Goal: Browse casually: Explore the website without a specific task or goal

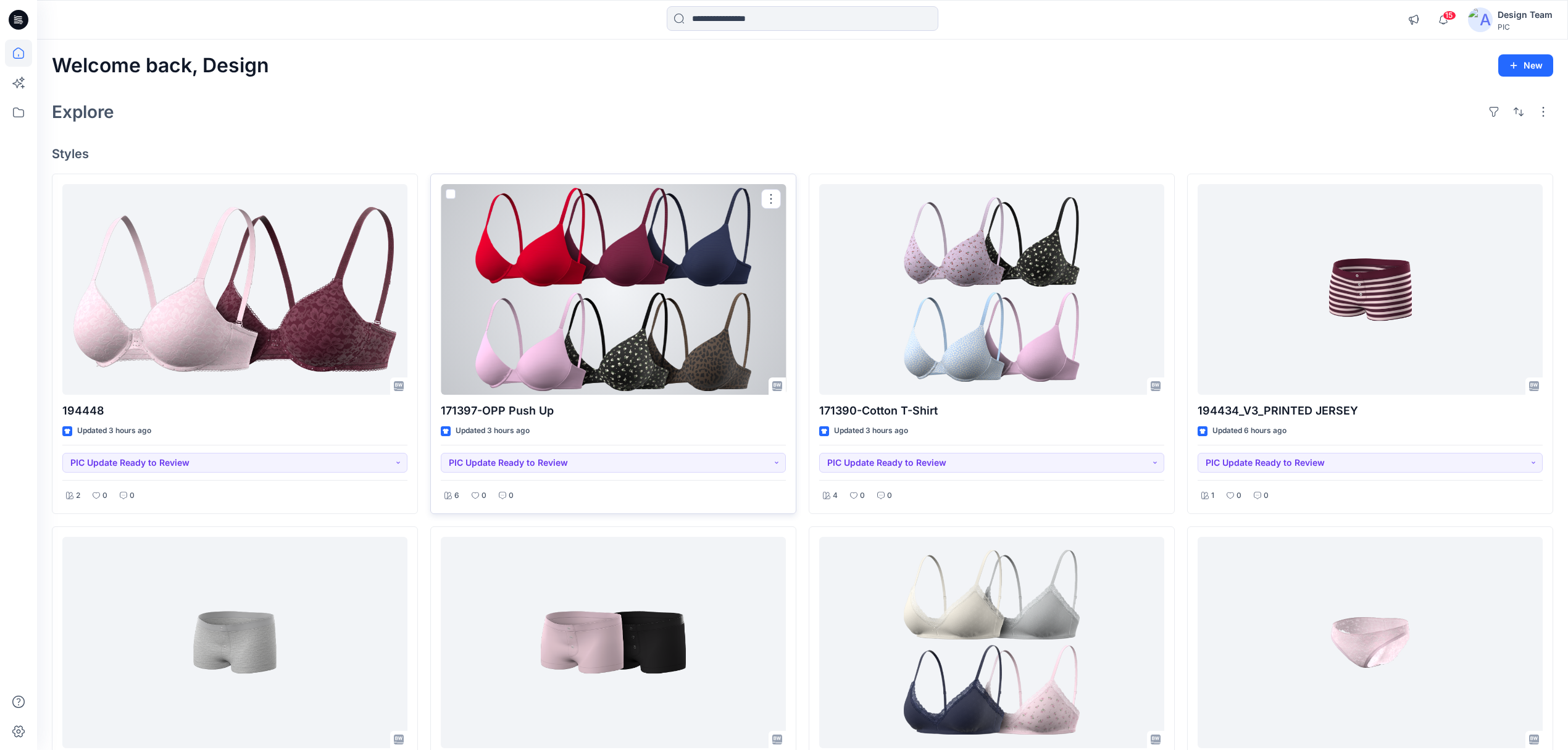
click at [600, 348] on div at bounding box center [613, 289] width 345 height 211
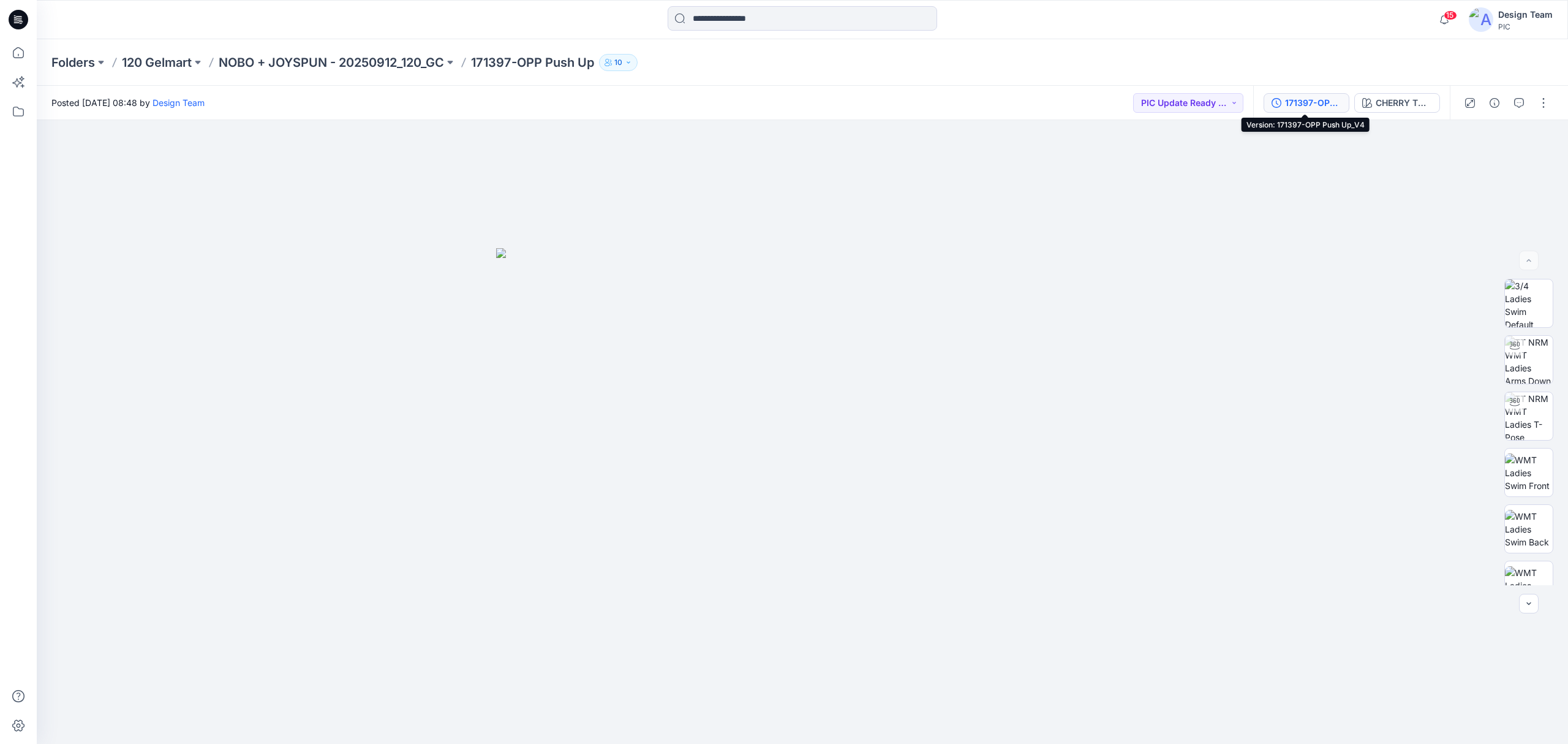
click at [1296, 108] on div "171397-OPP Push Up_V4" at bounding box center [1313, 103] width 56 height 14
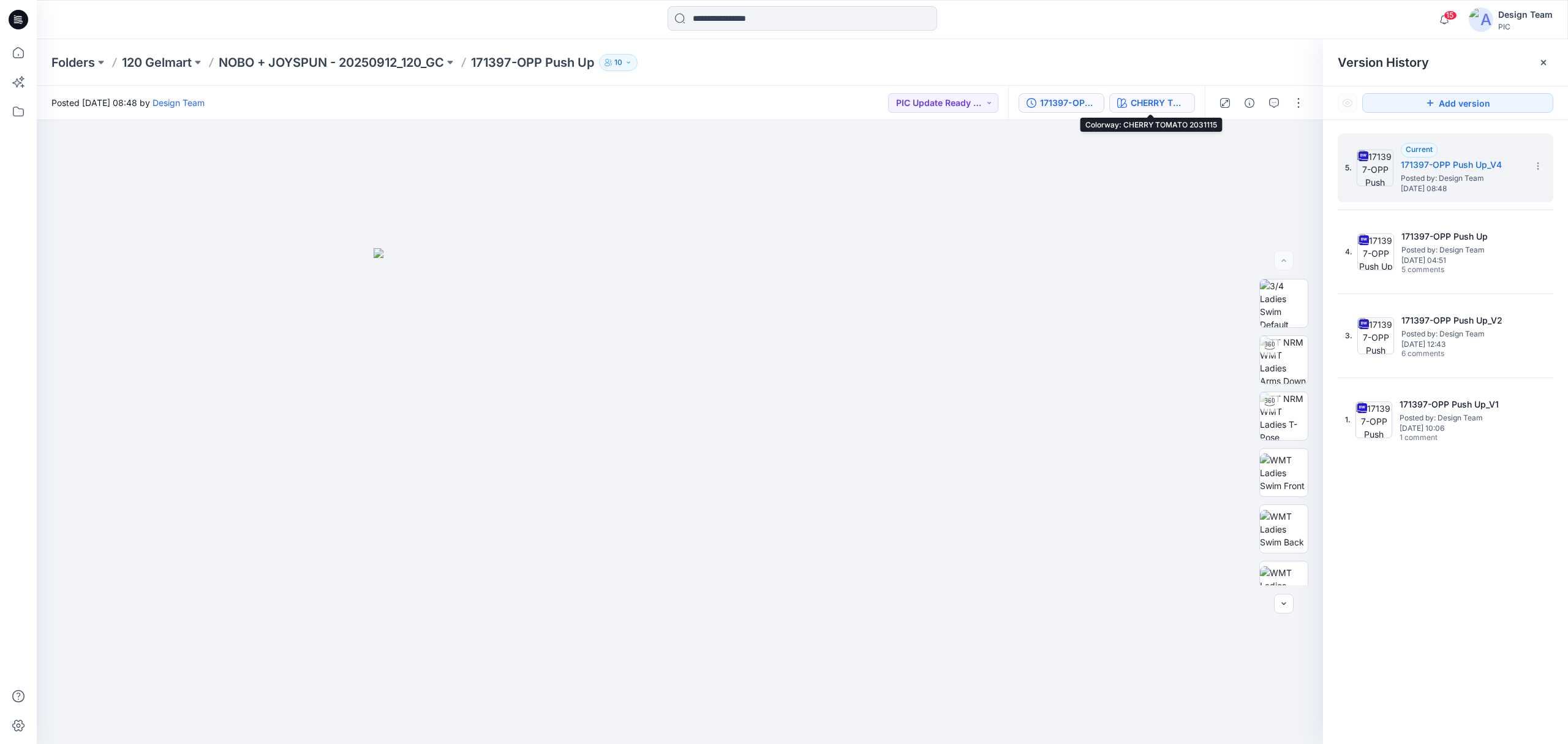
click at [1167, 99] on div "CHERRY TOMATO 2031115" at bounding box center [1159, 103] width 56 height 14
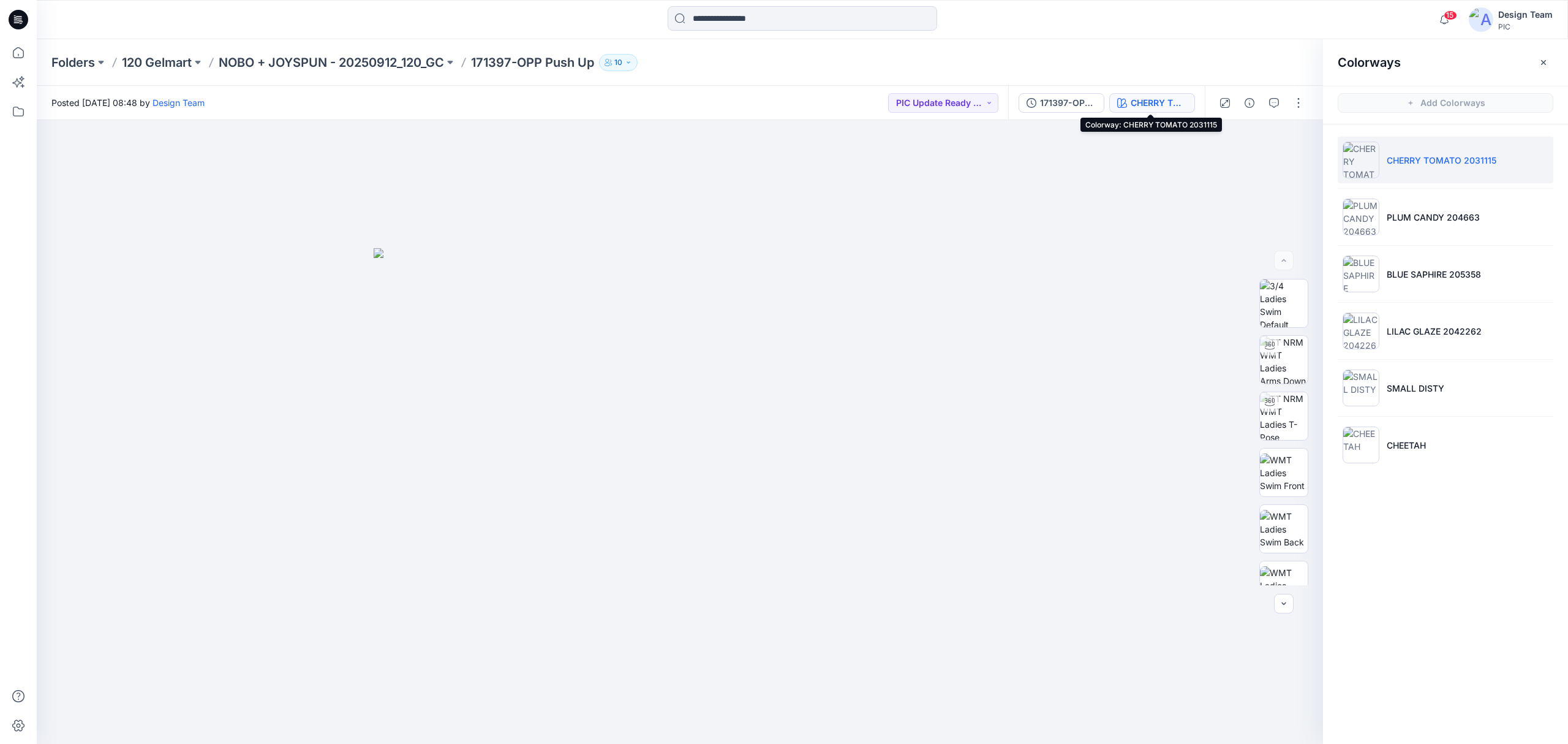
click at [1150, 102] on div "CHERRY TOMATO 2031115" at bounding box center [1159, 103] width 56 height 14
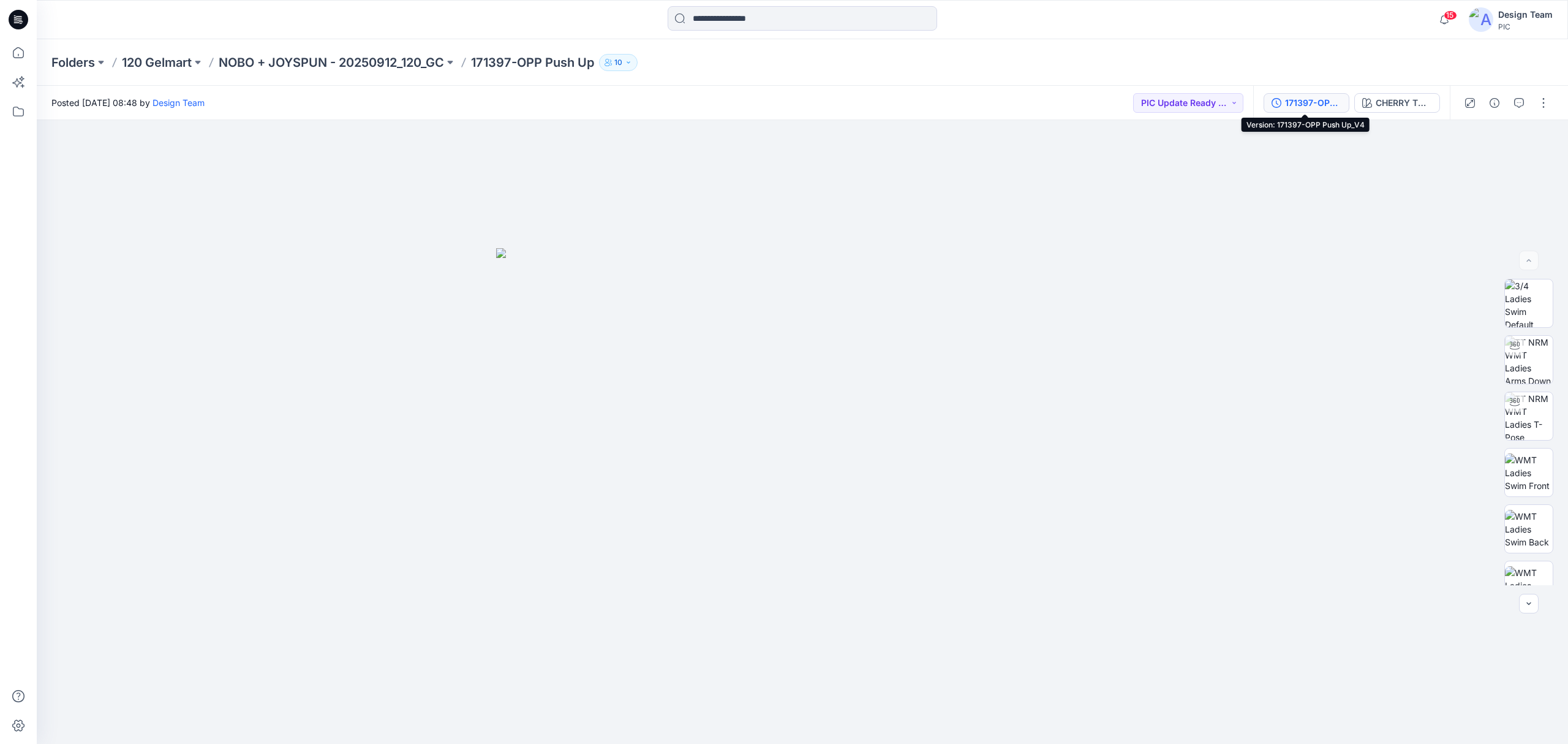
click at [1276, 101] on icon "button" at bounding box center [1277, 102] width 3 height 5
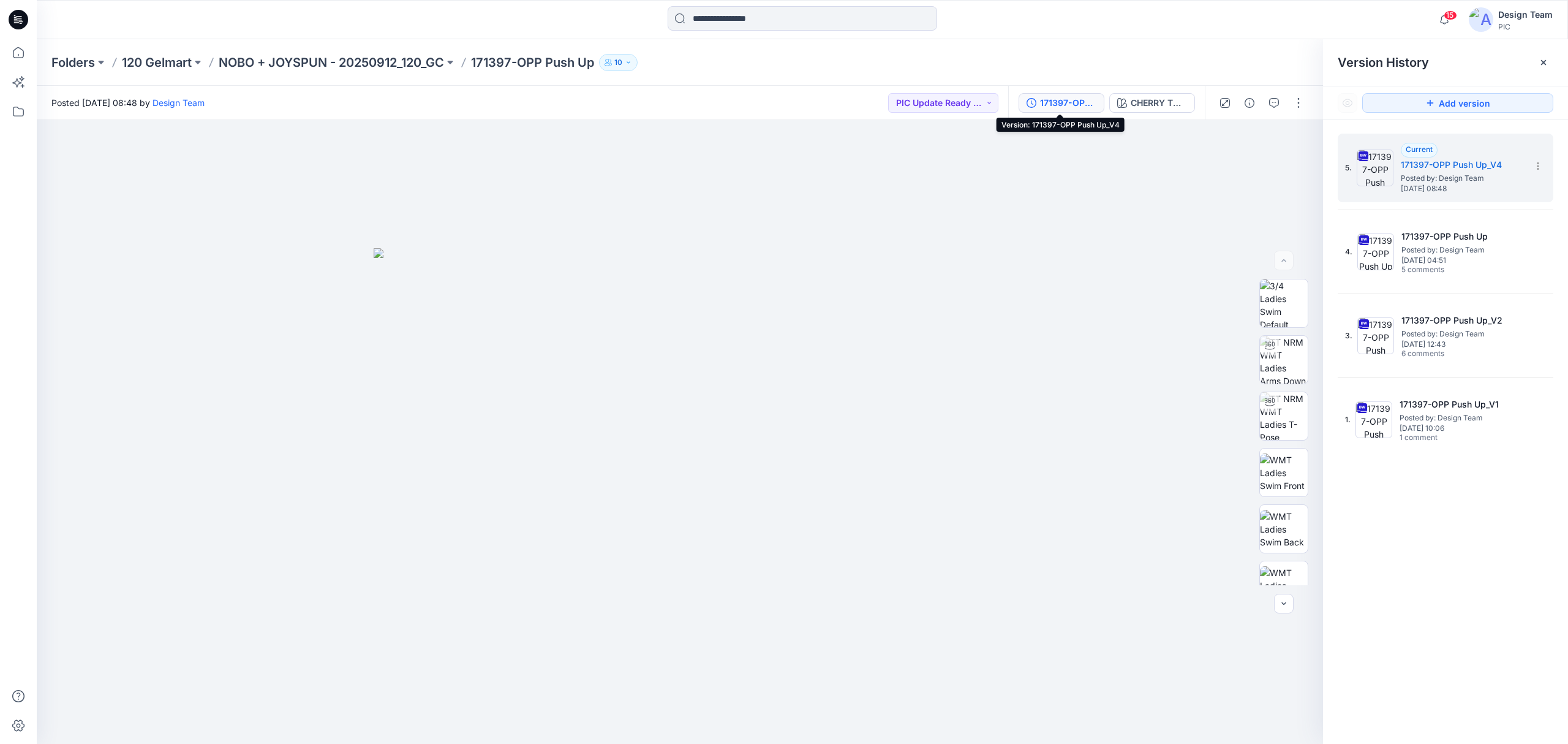
click at [1058, 100] on div "171397-OPP Push Up_V4" at bounding box center [1068, 103] width 56 height 14
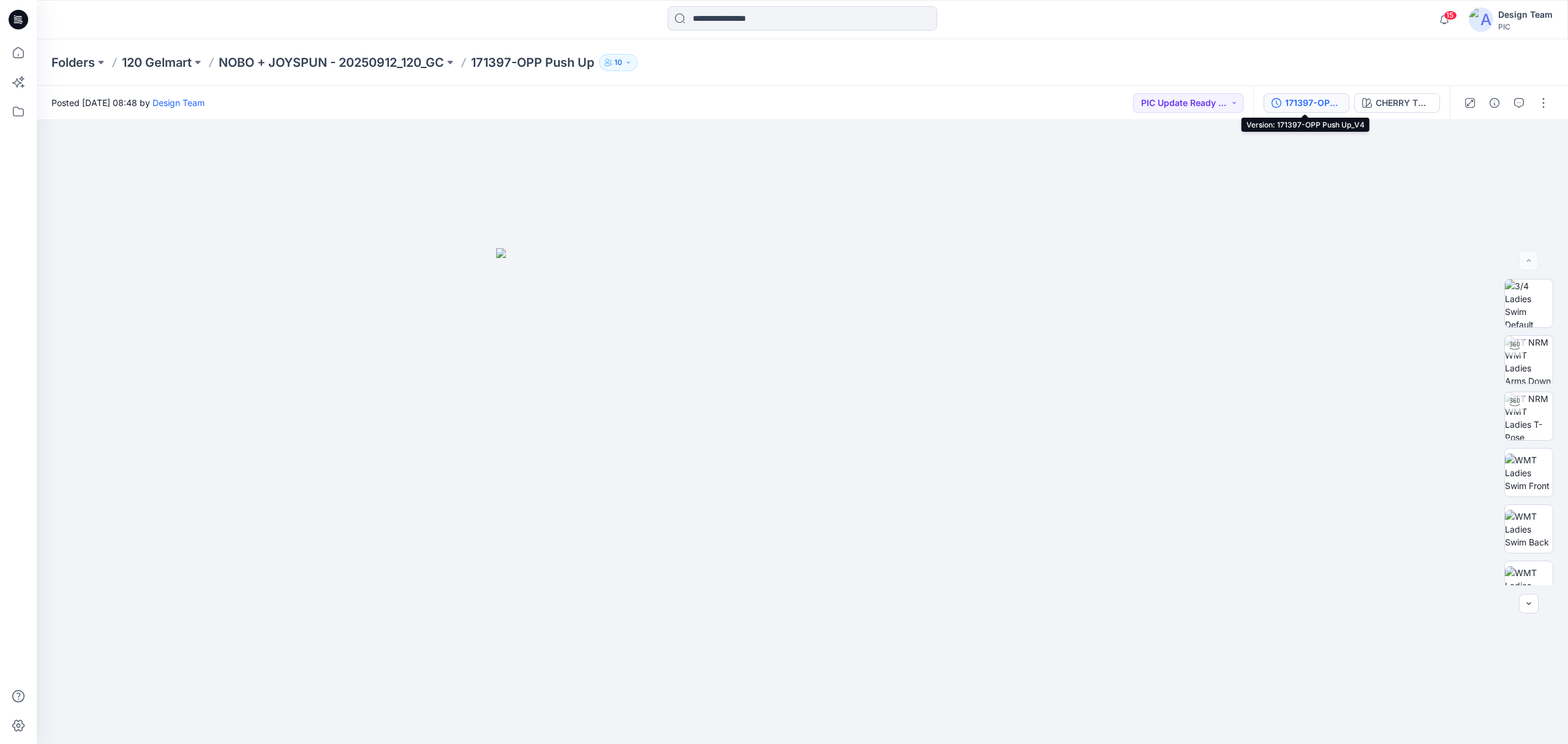
click at [1326, 104] on div "171397-OPP Push Up_V4" at bounding box center [1313, 103] width 56 height 14
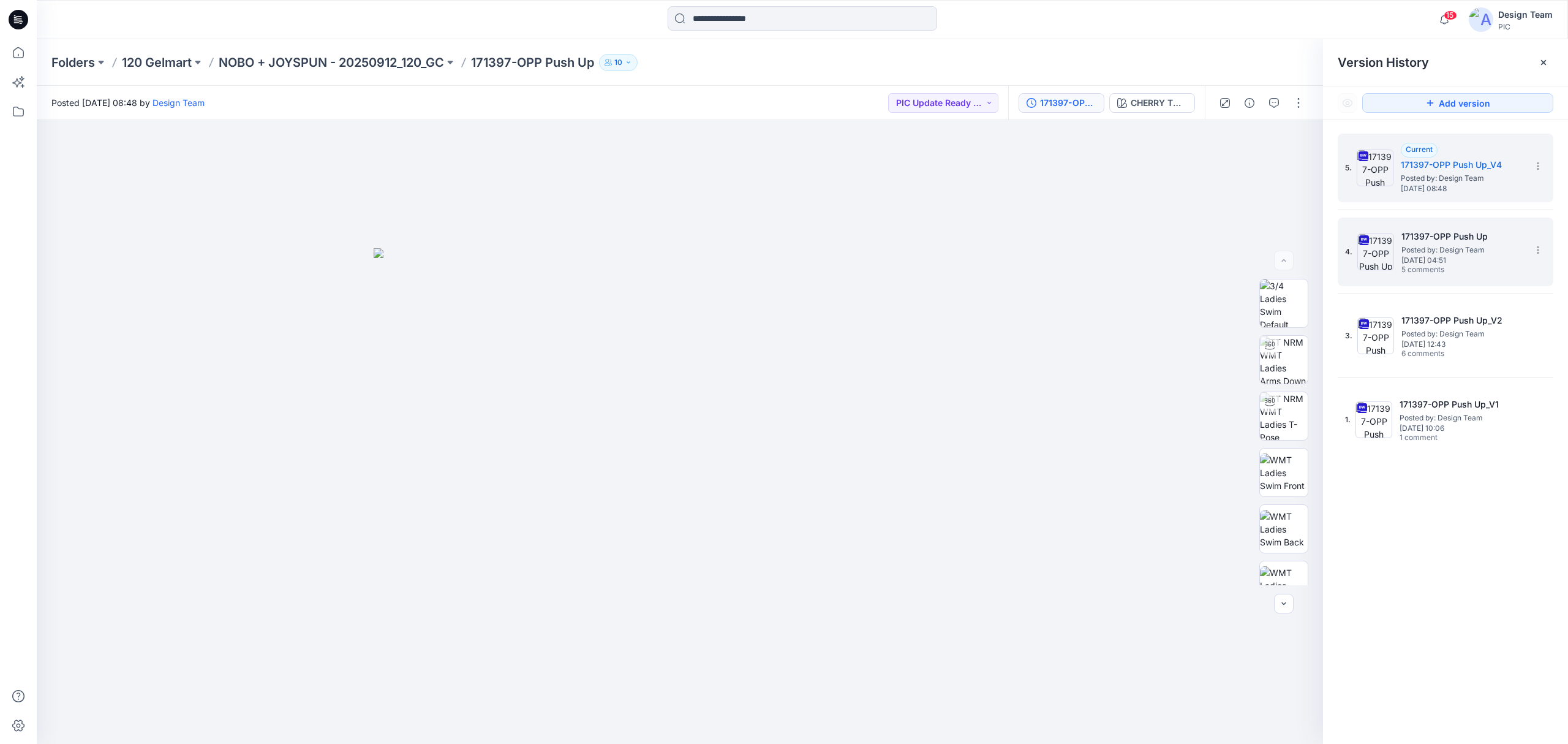
click at [1402, 237] on h5 "171397-OPP Push Up" at bounding box center [1463, 236] width 123 height 15
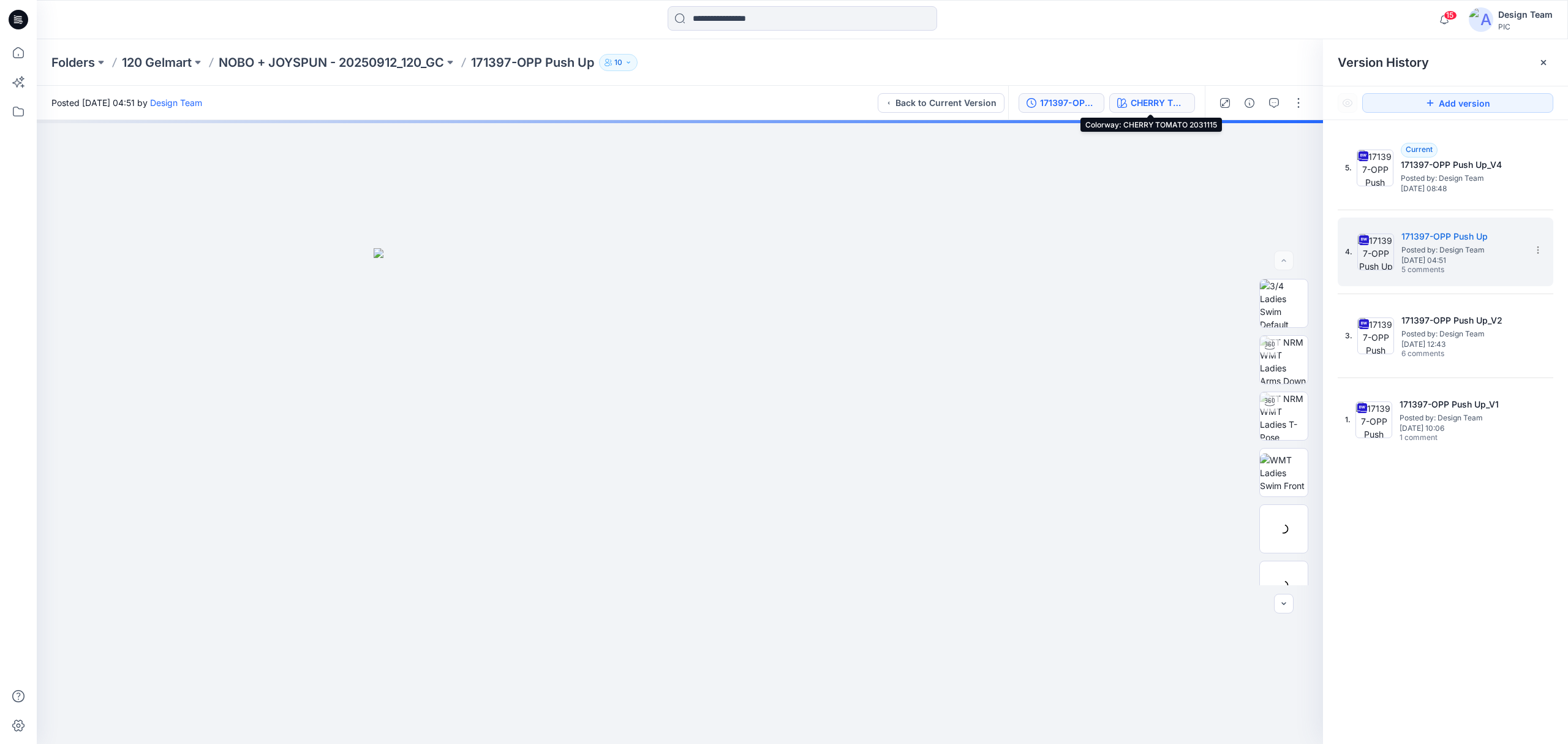
click at [1176, 100] on div "CHERRY TOMATO 2031115" at bounding box center [1159, 103] width 56 height 14
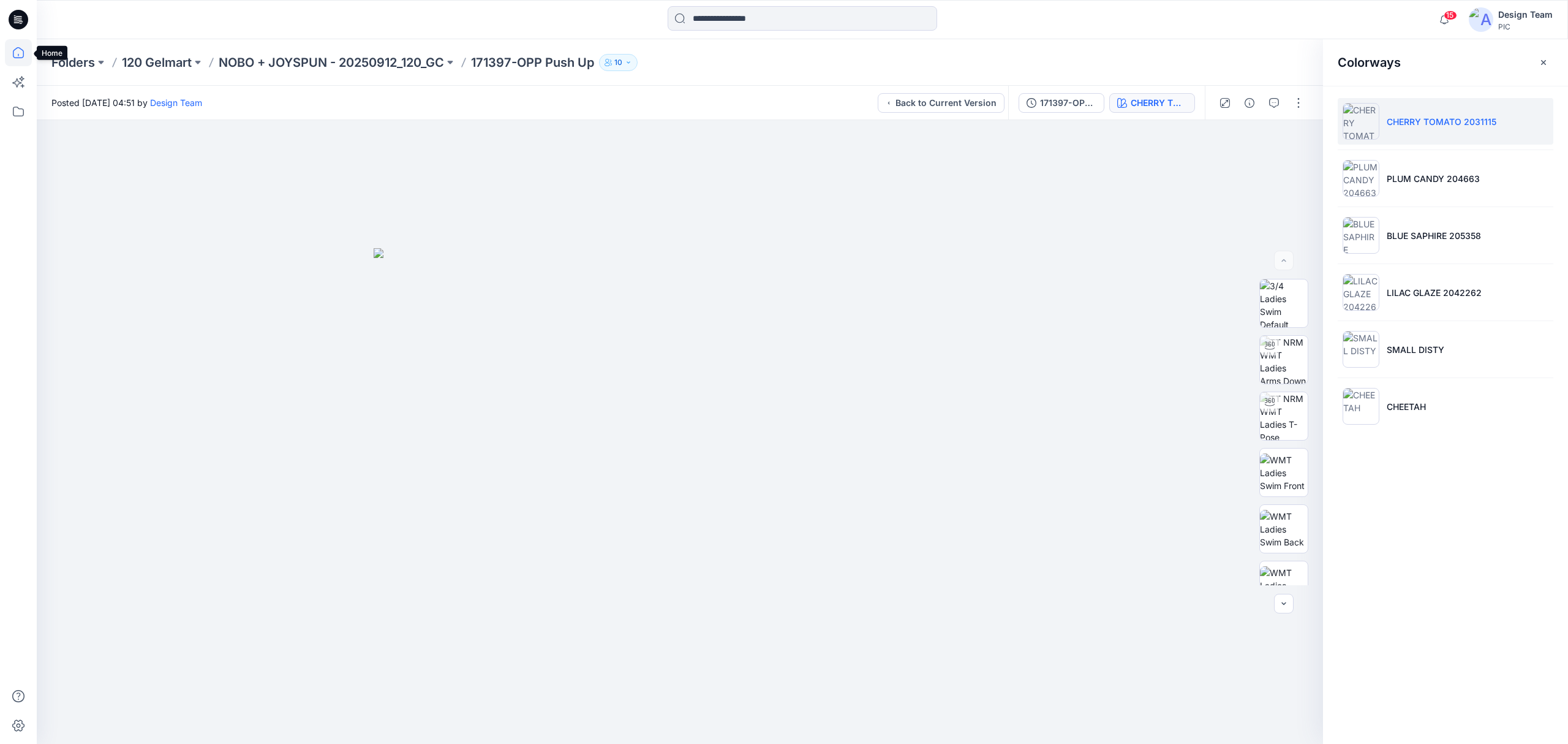
click at [15, 49] on icon at bounding box center [18, 52] width 11 height 11
